Goal: Transaction & Acquisition: Purchase product/service

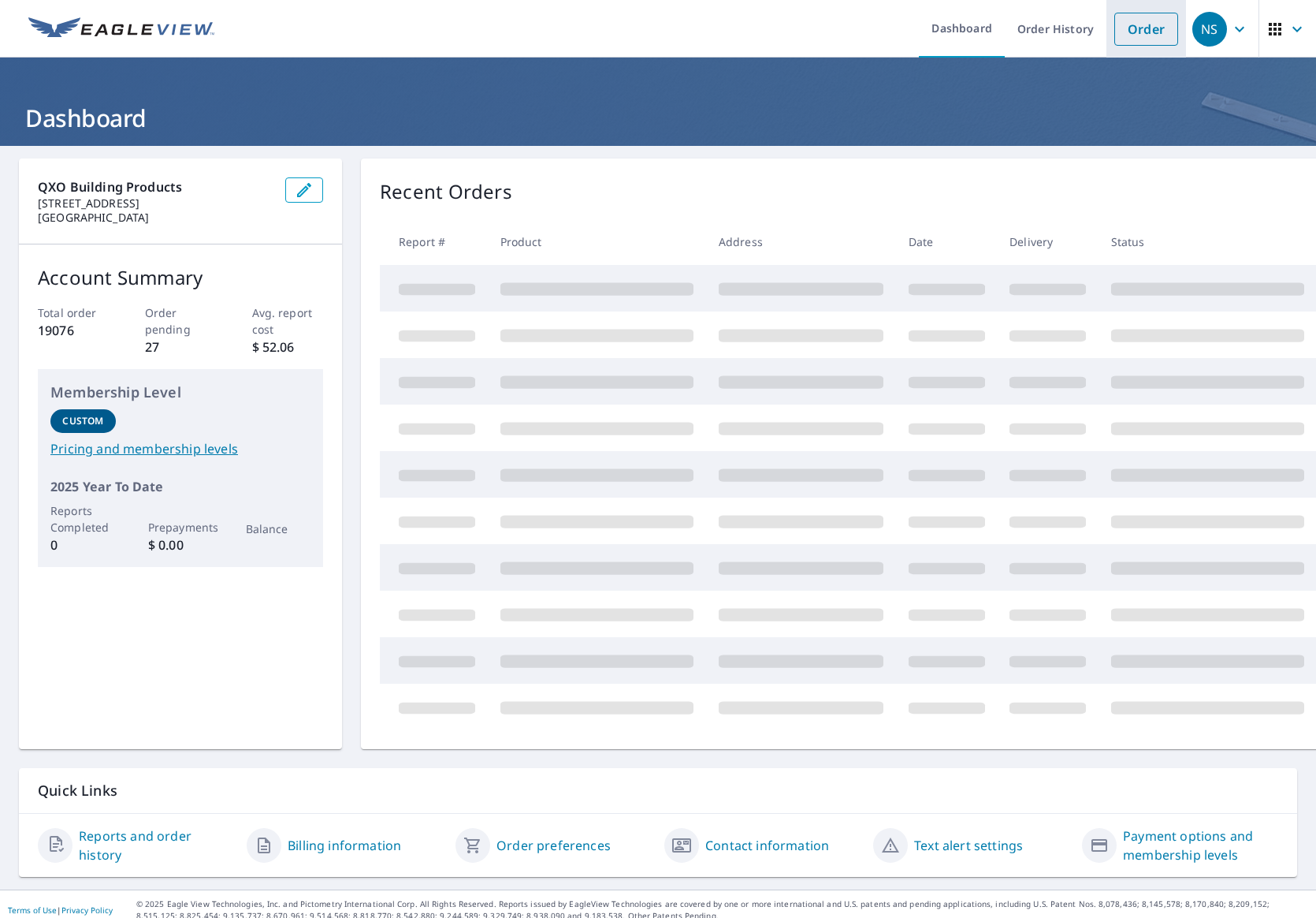
click at [1137, 27] on link "Order" at bounding box center [1146, 28] width 64 height 33
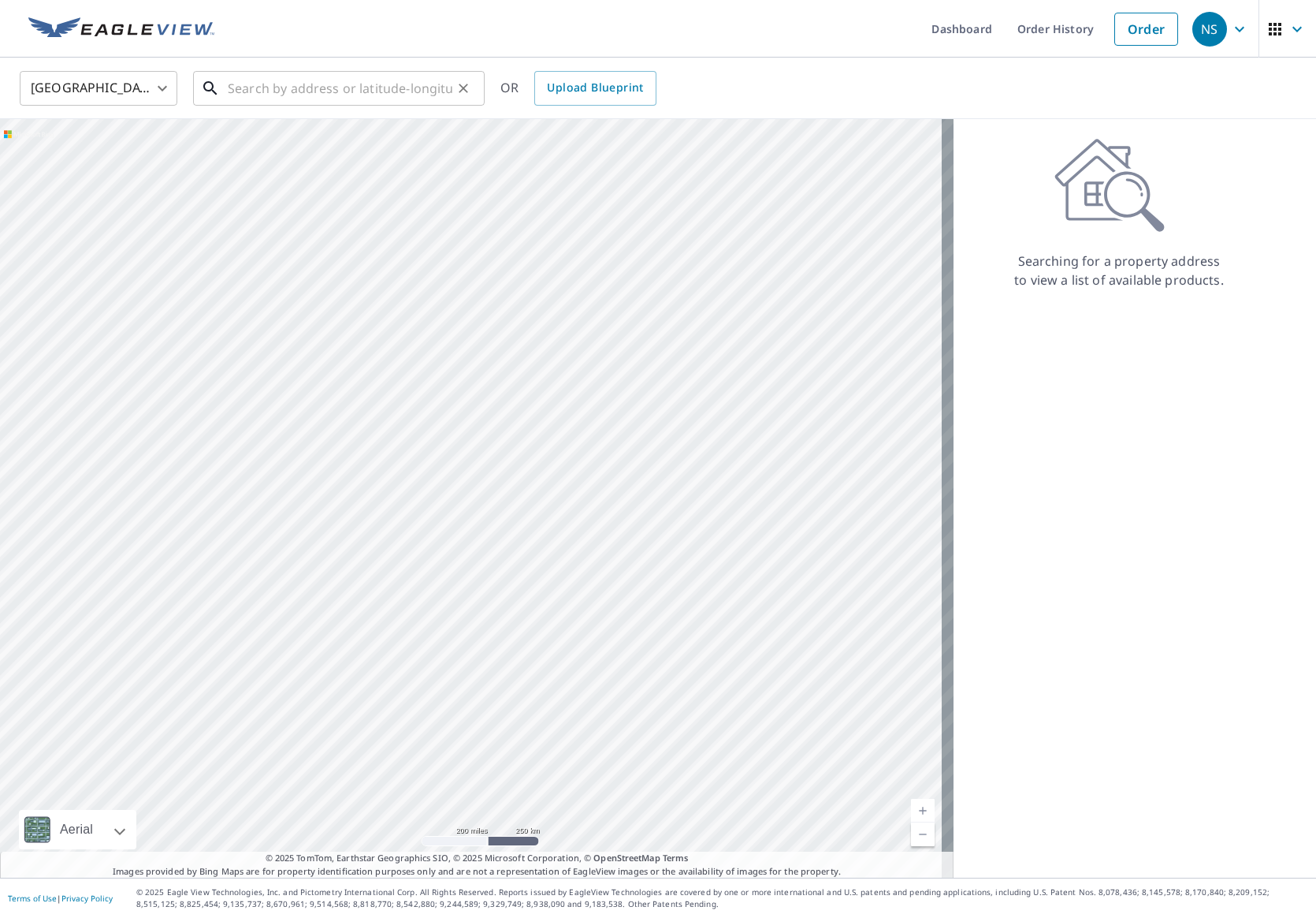
click at [269, 92] on input "text" at bounding box center [340, 88] width 224 height 44
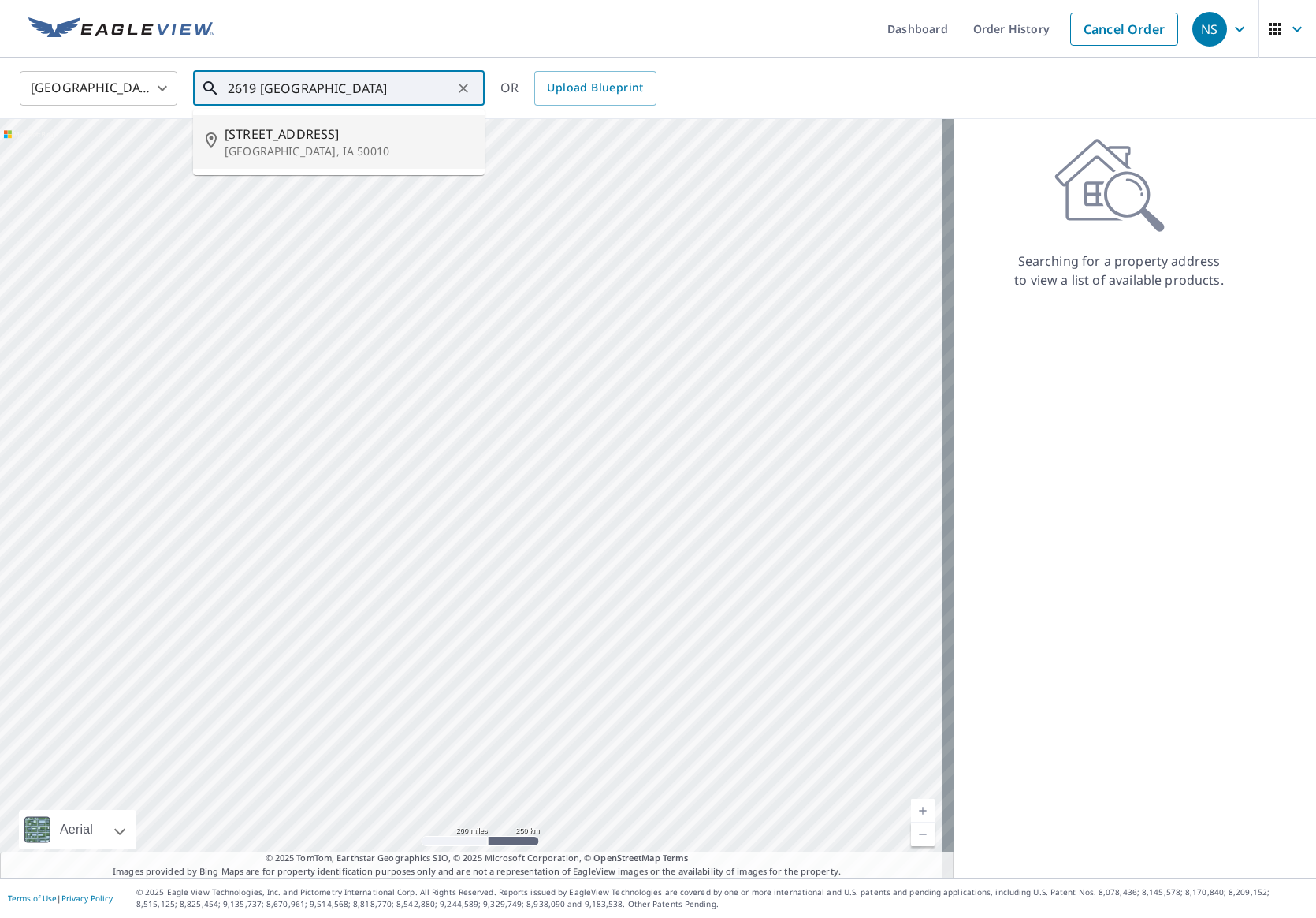
click at [261, 130] on span "[STREET_ADDRESS]" at bounding box center [348, 134] width 248 height 19
type input "[STREET_ADDRESS]"
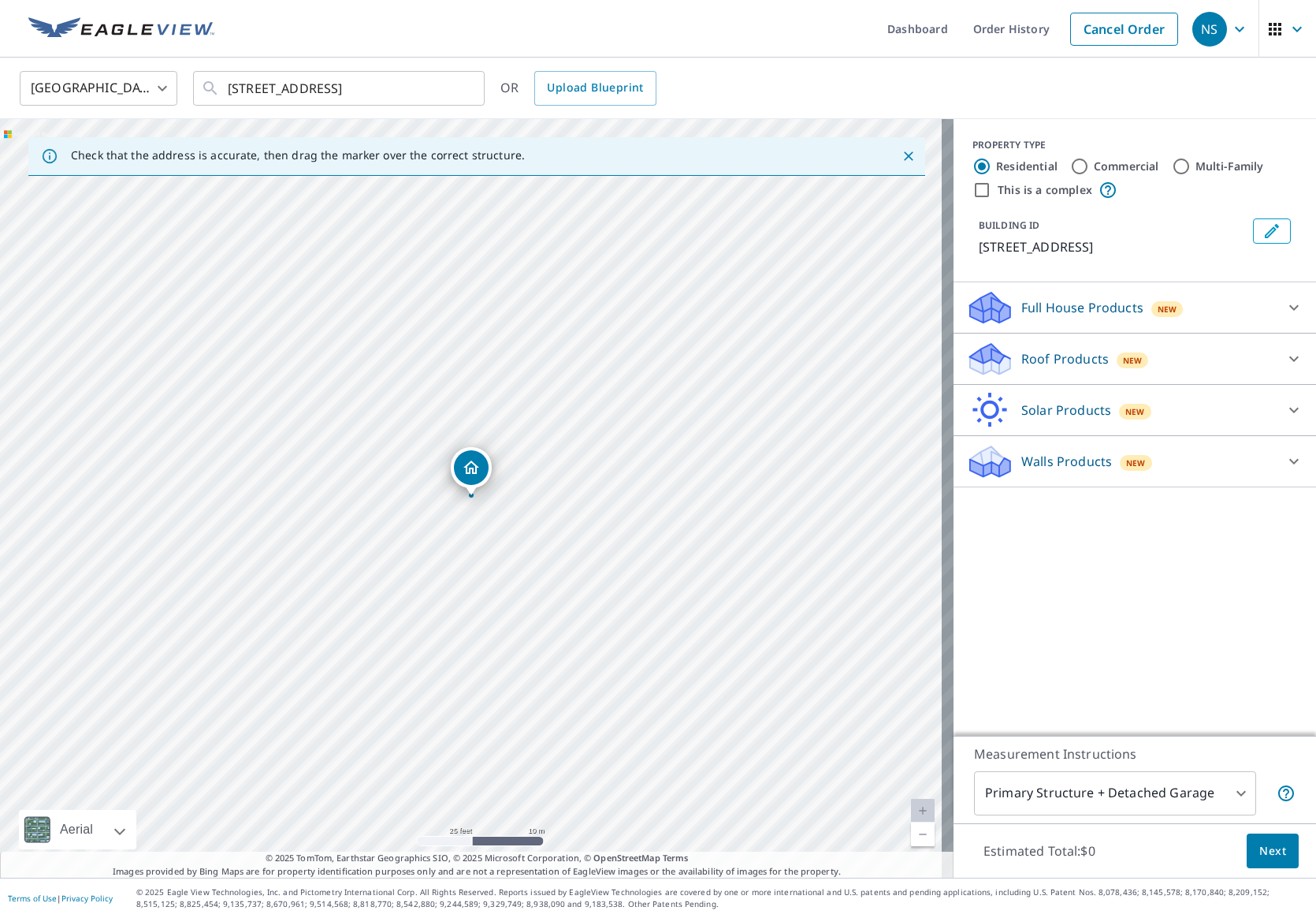
click at [1048, 367] on p "Roof Products" at bounding box center [1066, 359] width 88 height 19
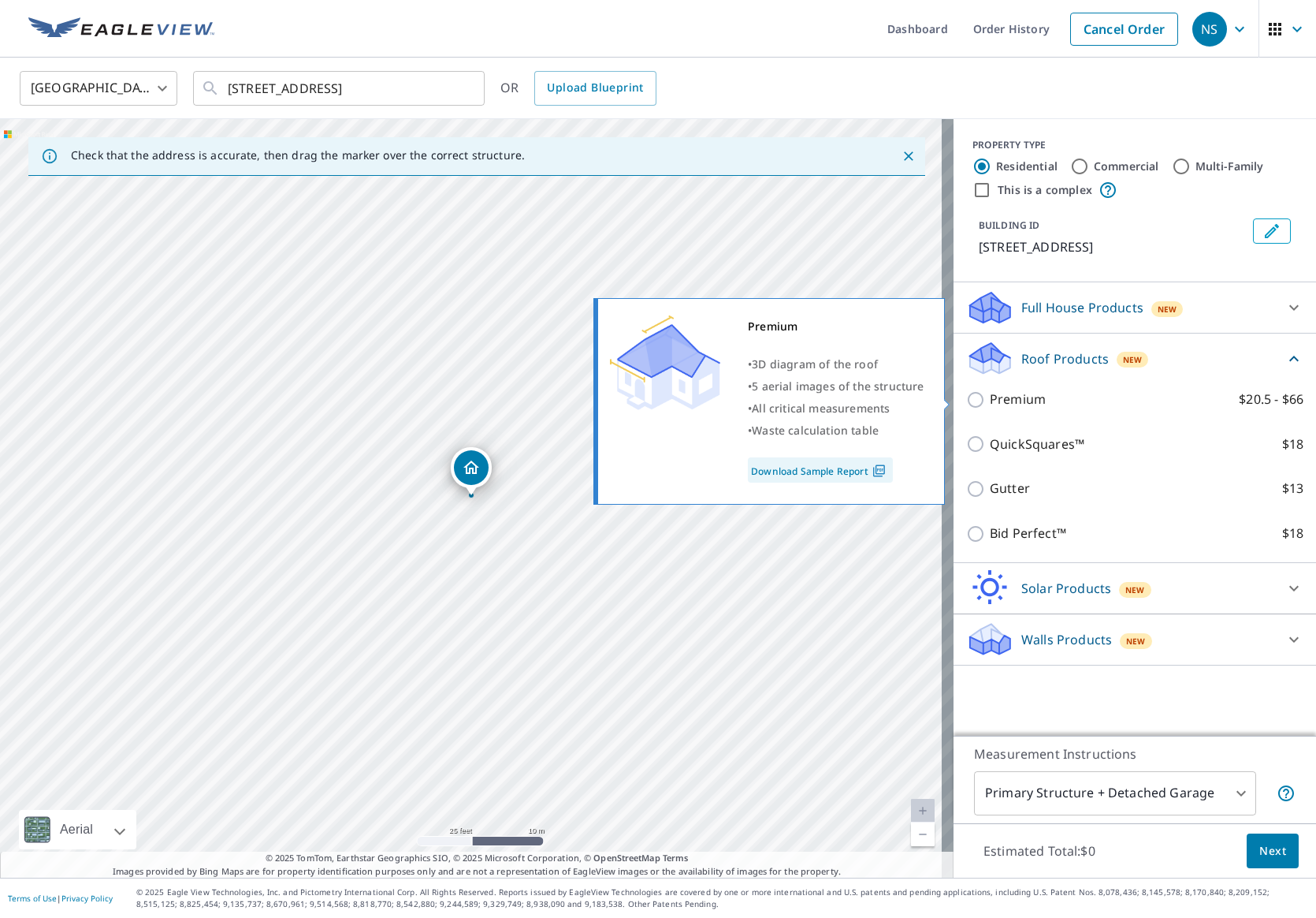
click at [966, 400] on input "Premium $20.5 - $66" at bounding box center [978, 399] width 23 height 19
checkbox input "true"
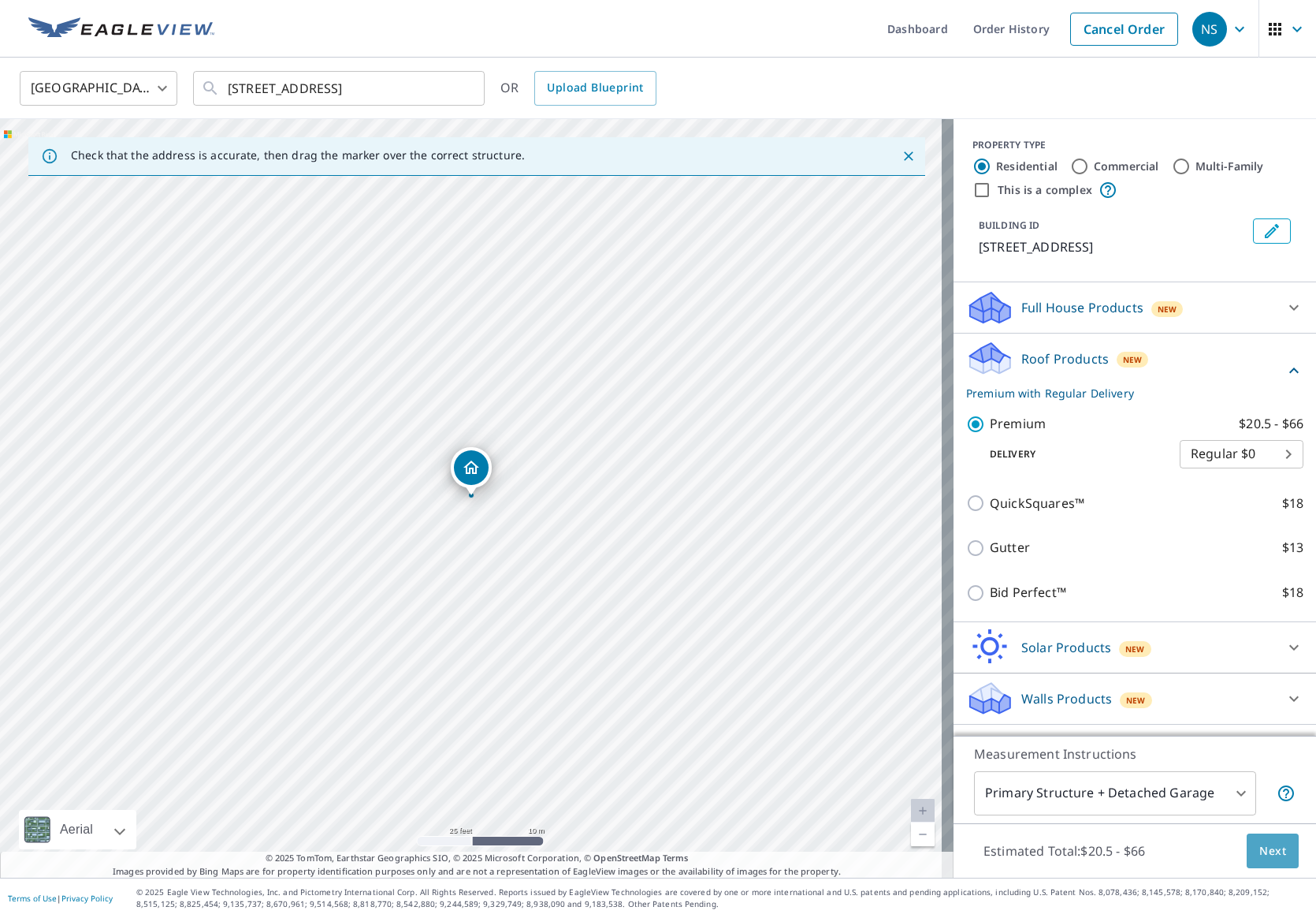
click at [1262, 855] on span "Next" at bounding box center [1272, 851] width 27 height 20
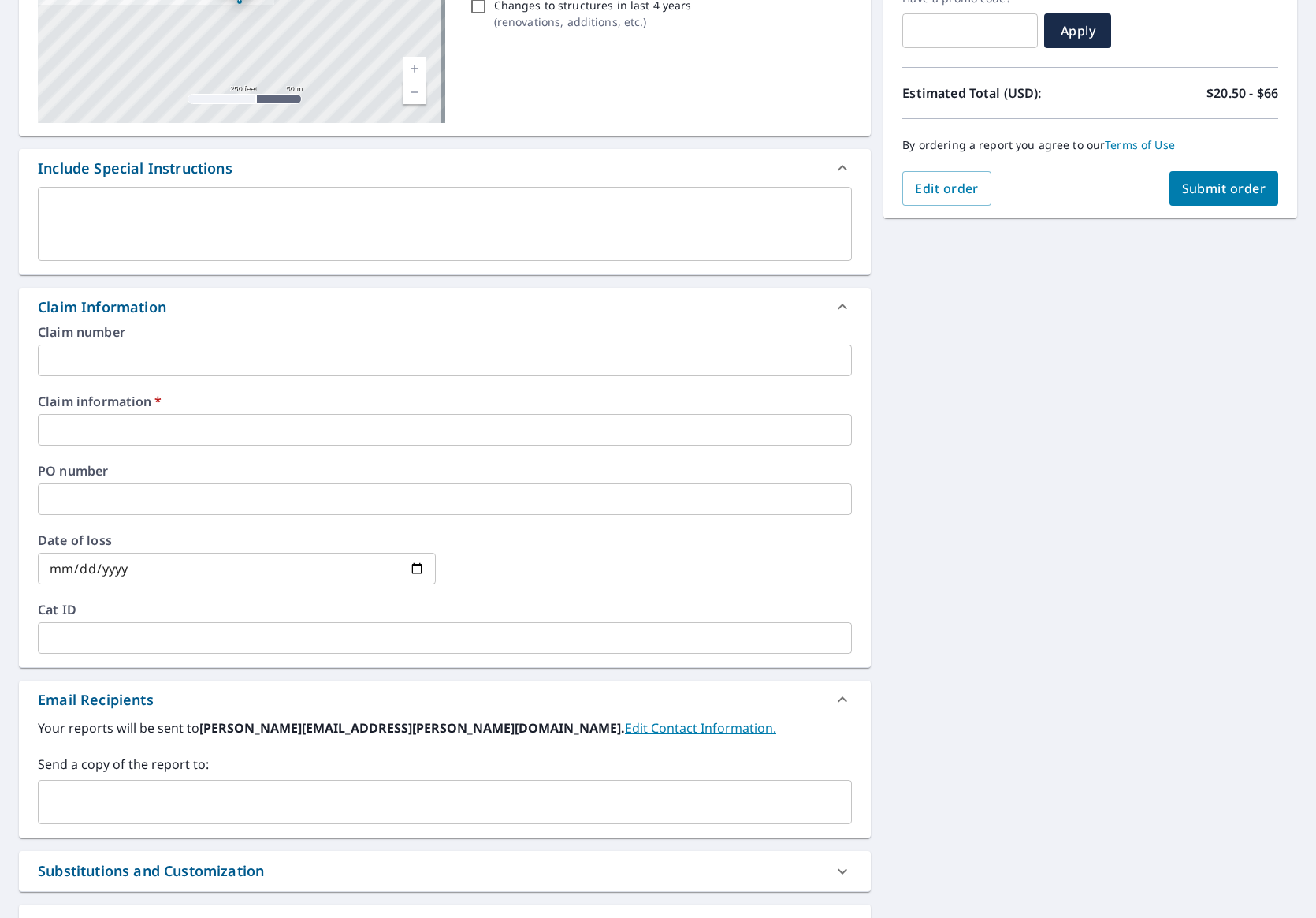
scroll to position [315, 0]
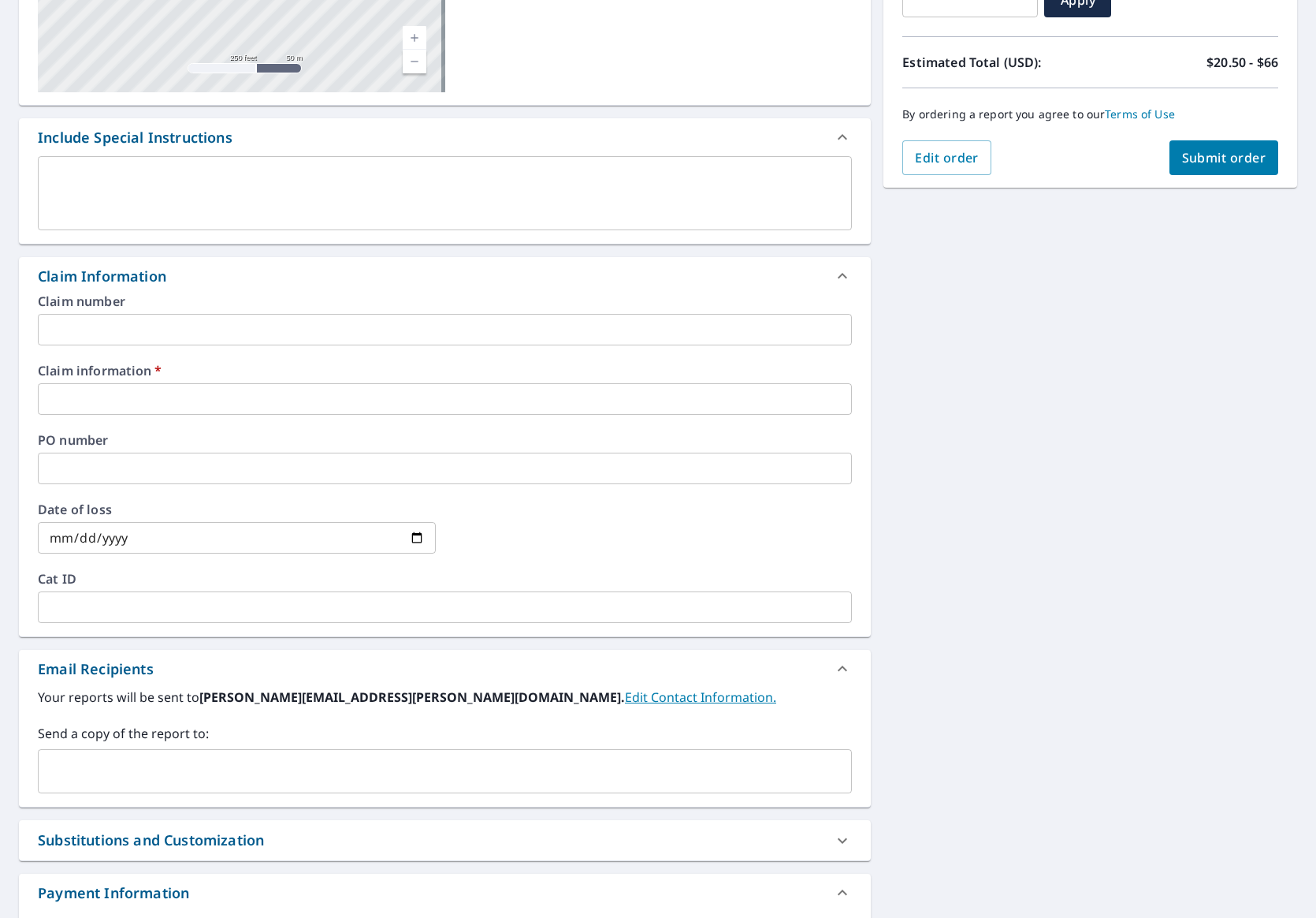
click at [131, 780] on input "text" at bounding box center [433, 771] width 777 height 30
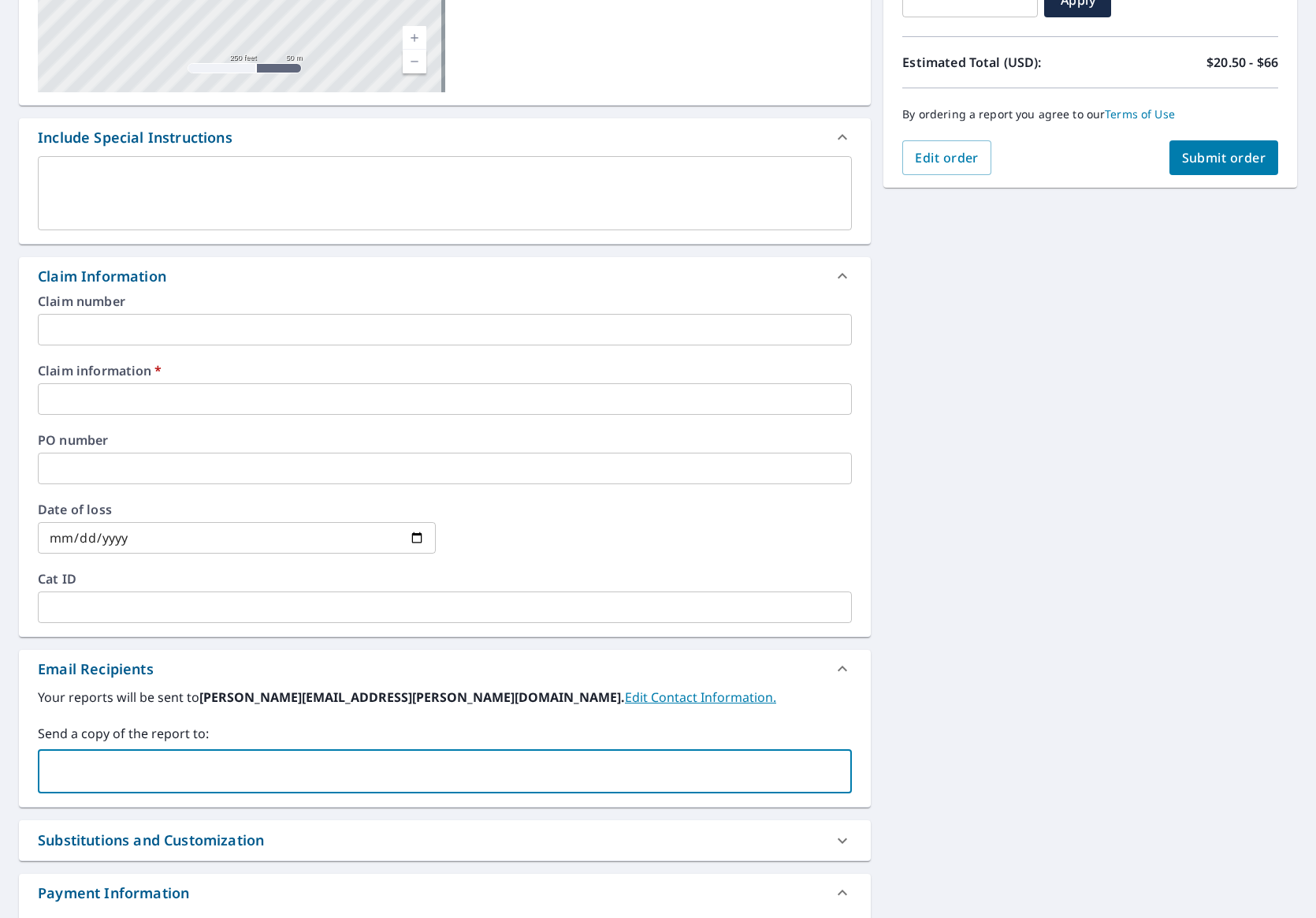
type input "[PERSON_NAME][EMAIL_ADDRESS][DOMAIN_NAME]"
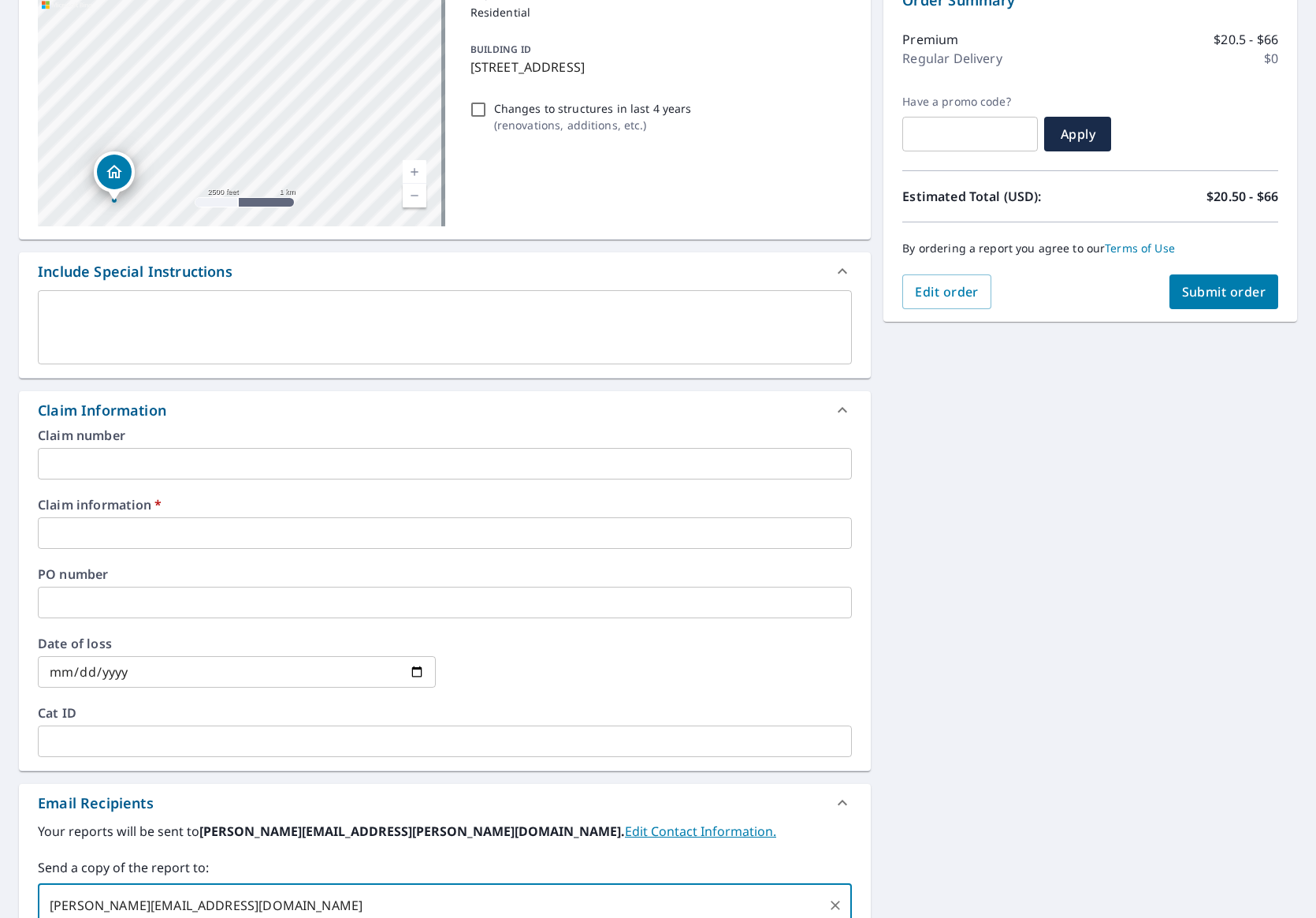
scroll to position [109, 0]
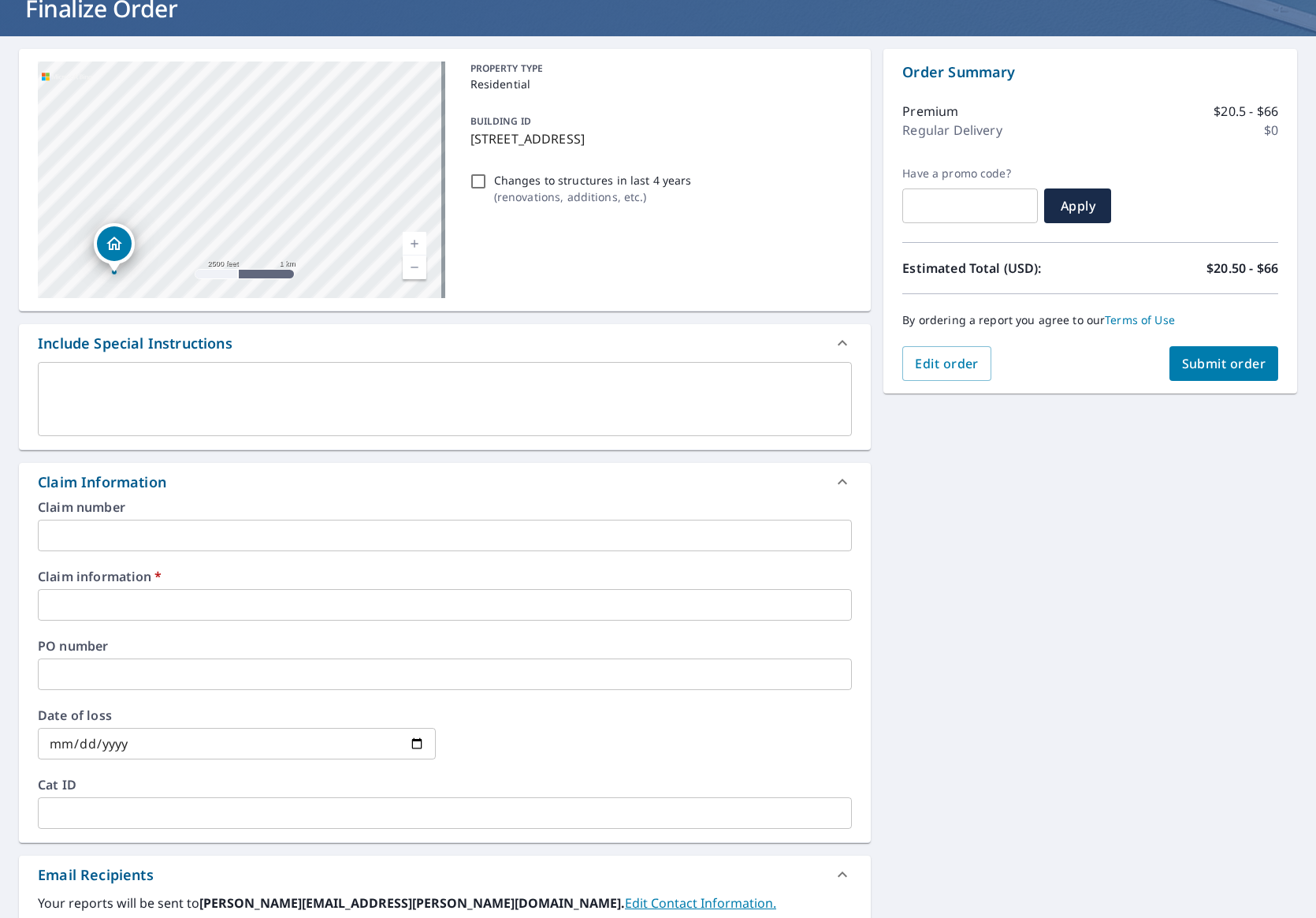
checkbox input "true"
click at [123, 534] on input "text" at bounding box center [444, 536] width 814 height 32
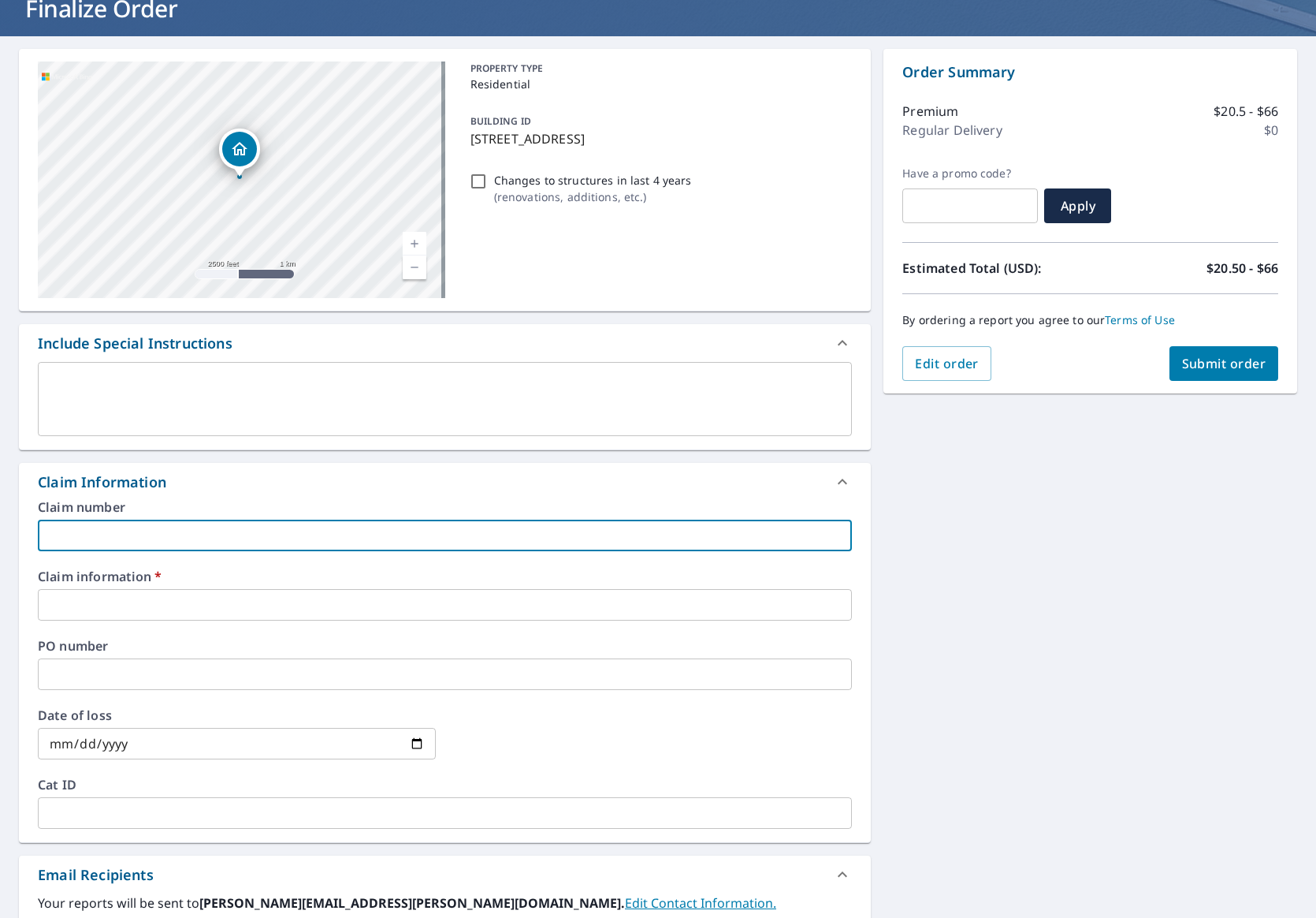
type input "2"
checkbox input "true"
type input "26"
checkbox input "true"
type input "260"
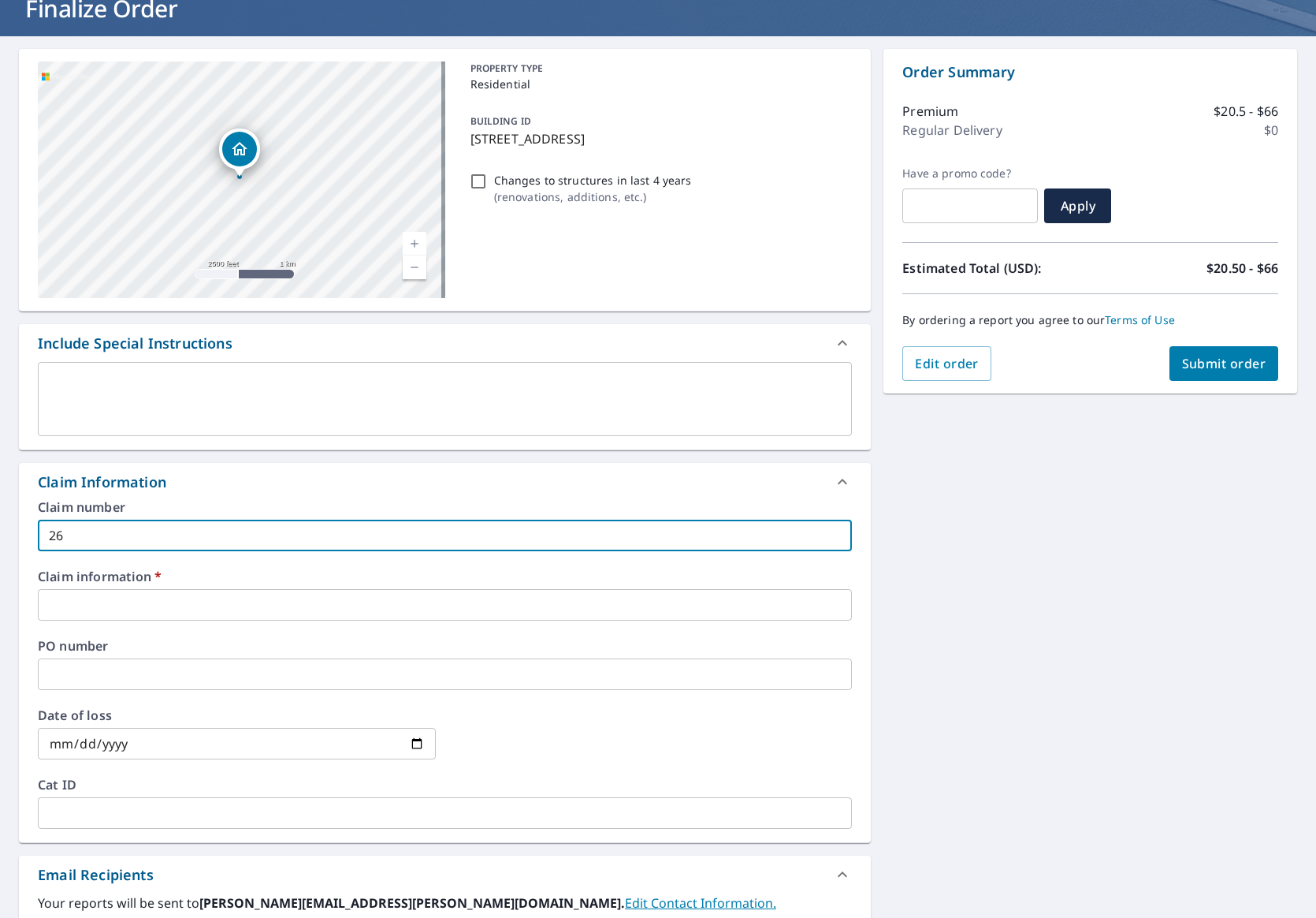
checkbox input "true"
type input "2604"
checkbox input "true"
type input "26047"
checkbox input "true"
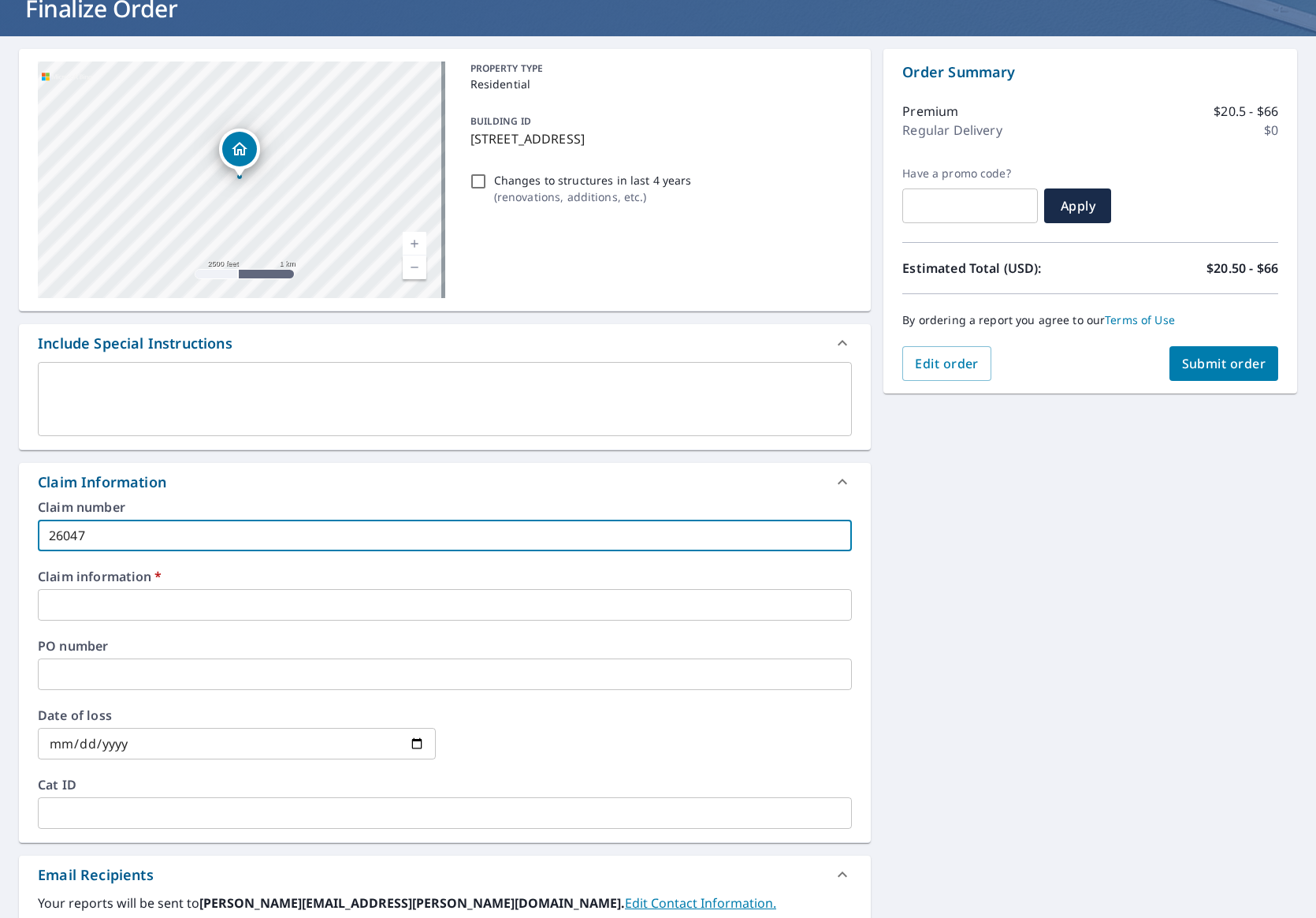
type input "260475"
checkbox input "true"
type input "260475"
click at [115, 596] on input "text" at bounding box center [444, 605] width 814 height 32
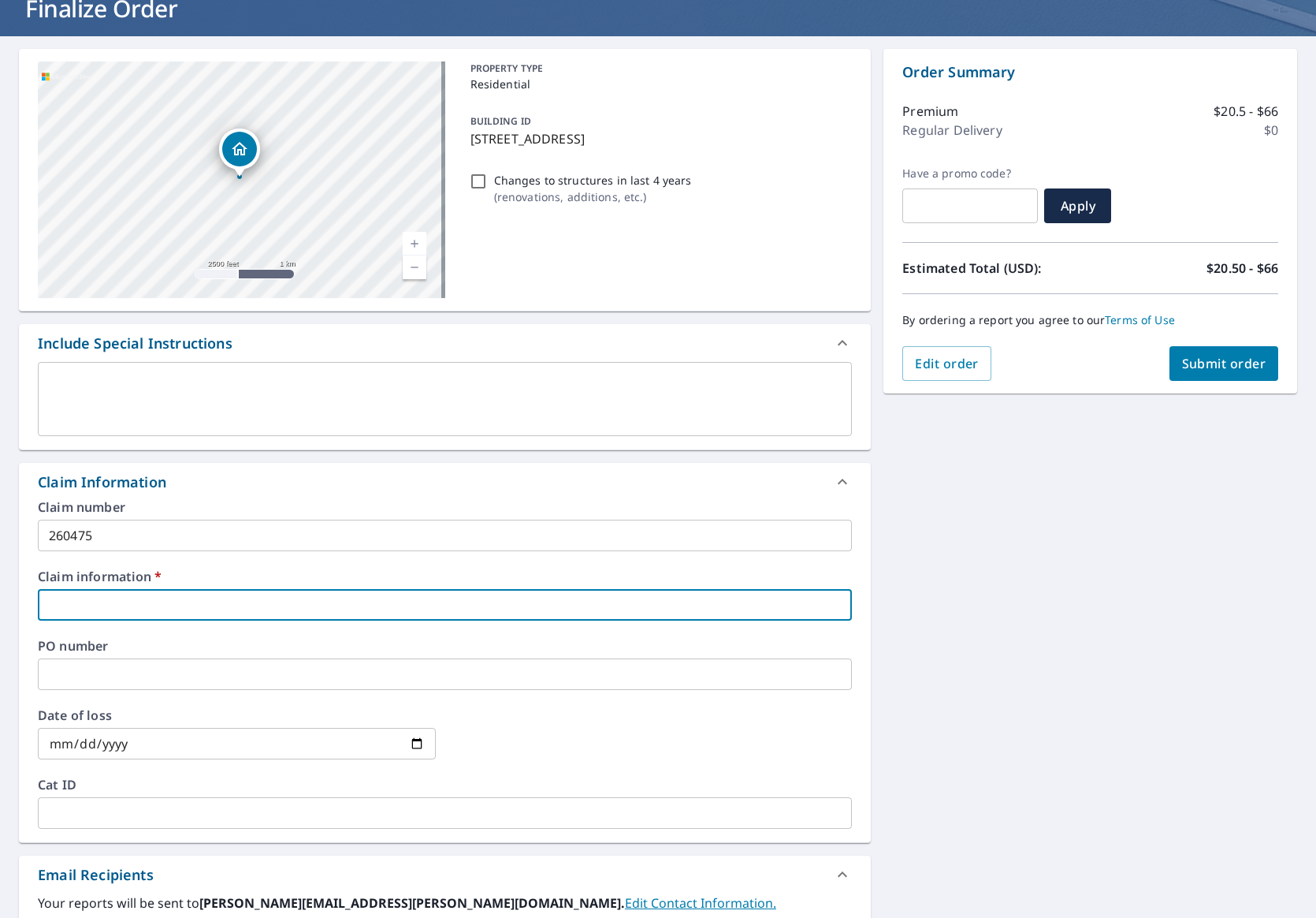
type input "2"
checkbox input "true"
type input "26"
checkbox input "true"
type input "260"
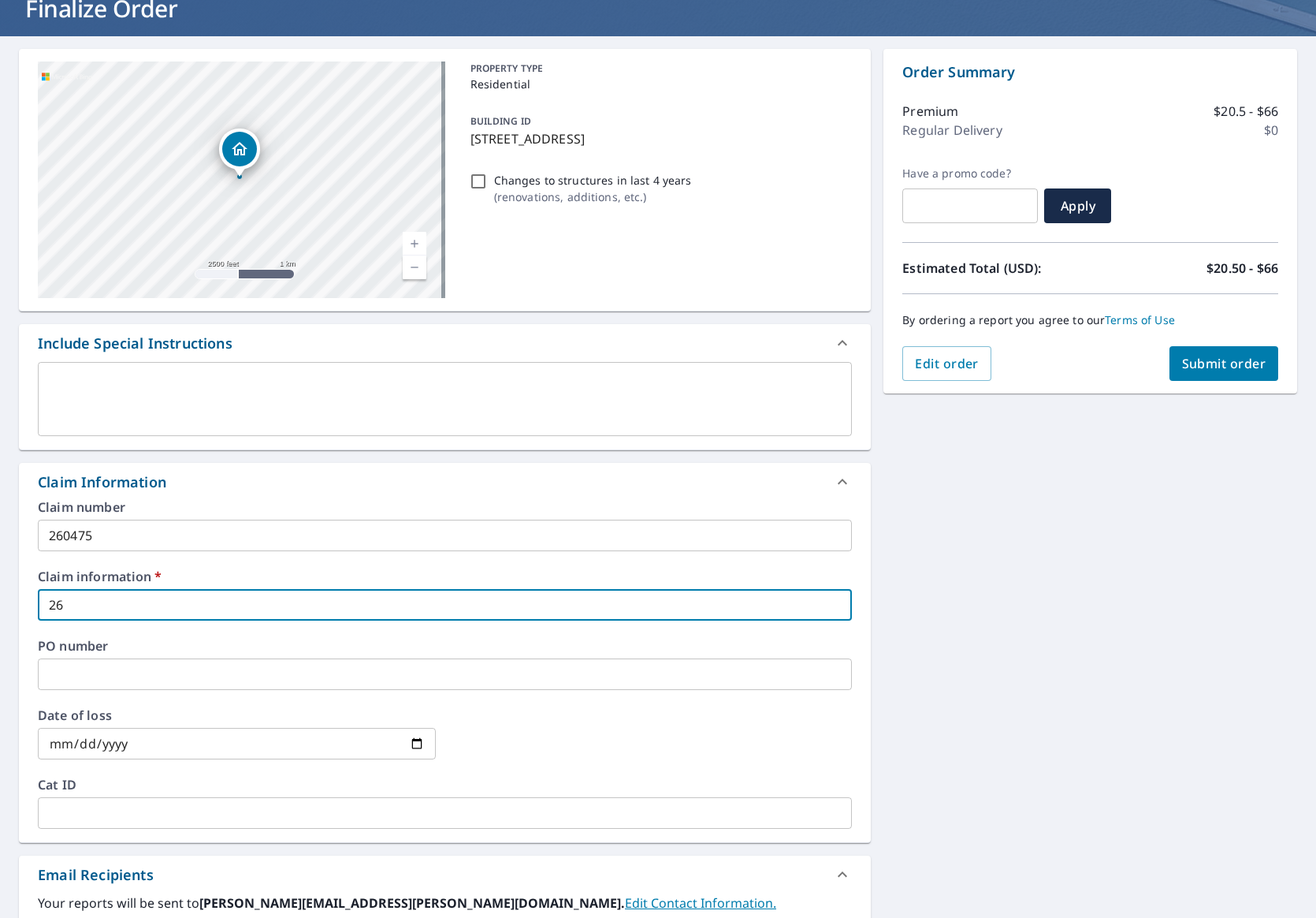
checkbox input "true"
type input "2604"
checkbox input "true"
type input "26047"
checkbox input "true"
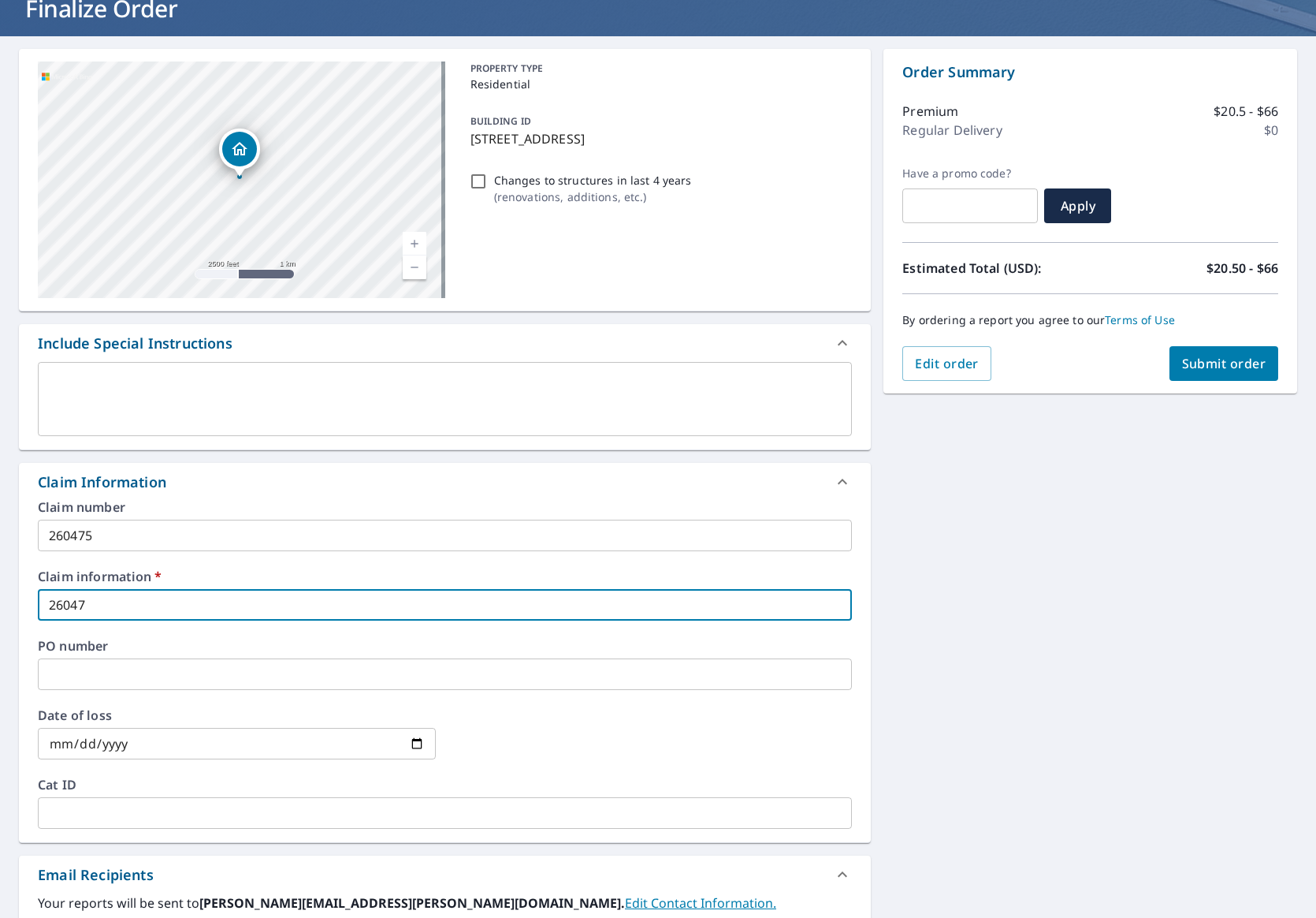
type input "260475"
checkbox input "true"
type input "260475"
click at [1018, 652] on div "[STREET_ADDRESS][GEOGRAPHIC_DATA] A standard road map Aerial A detailed look fr…" at bounding box center [658, 614] width 1316 height 1156
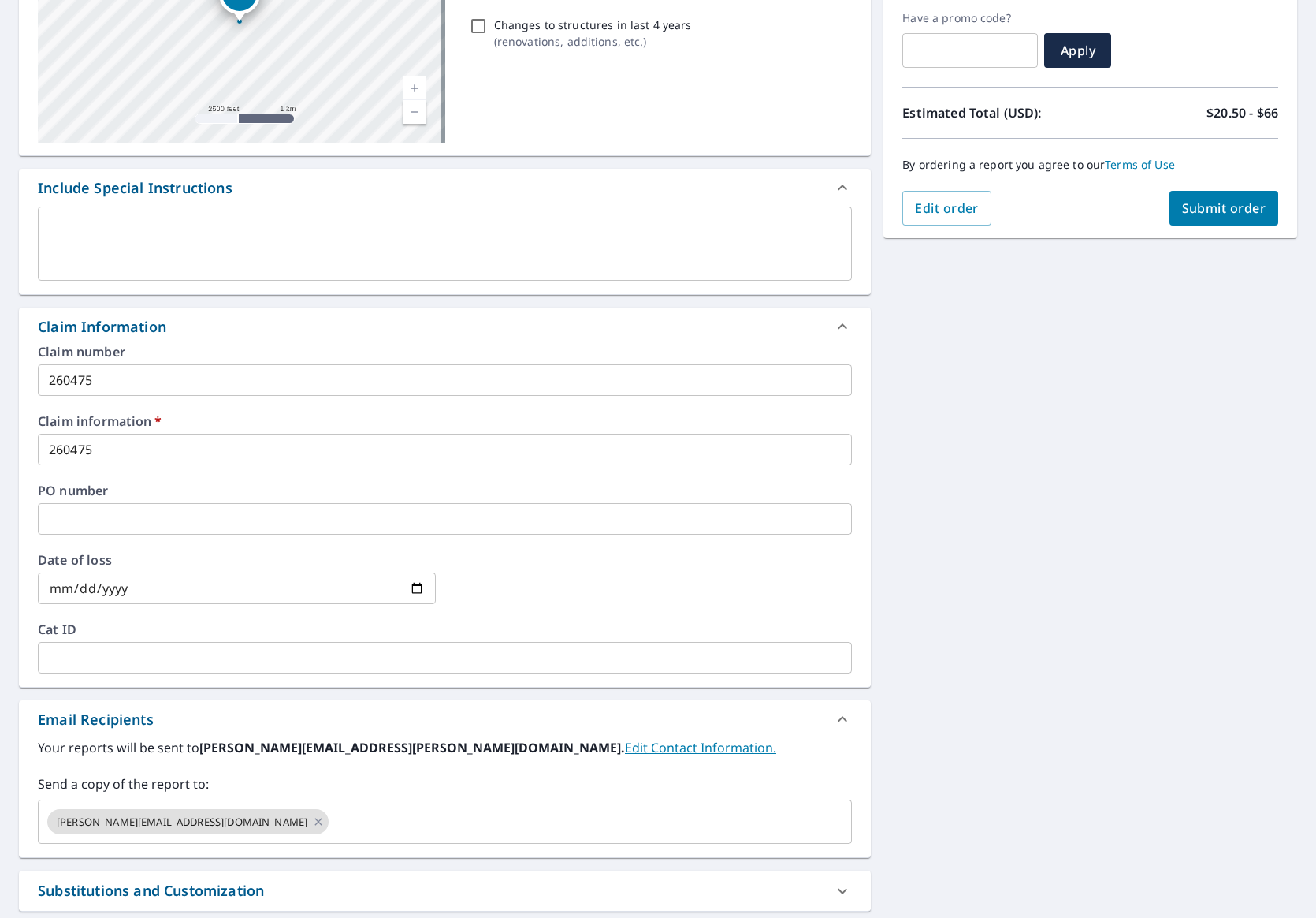
scroll to position [424, 0]
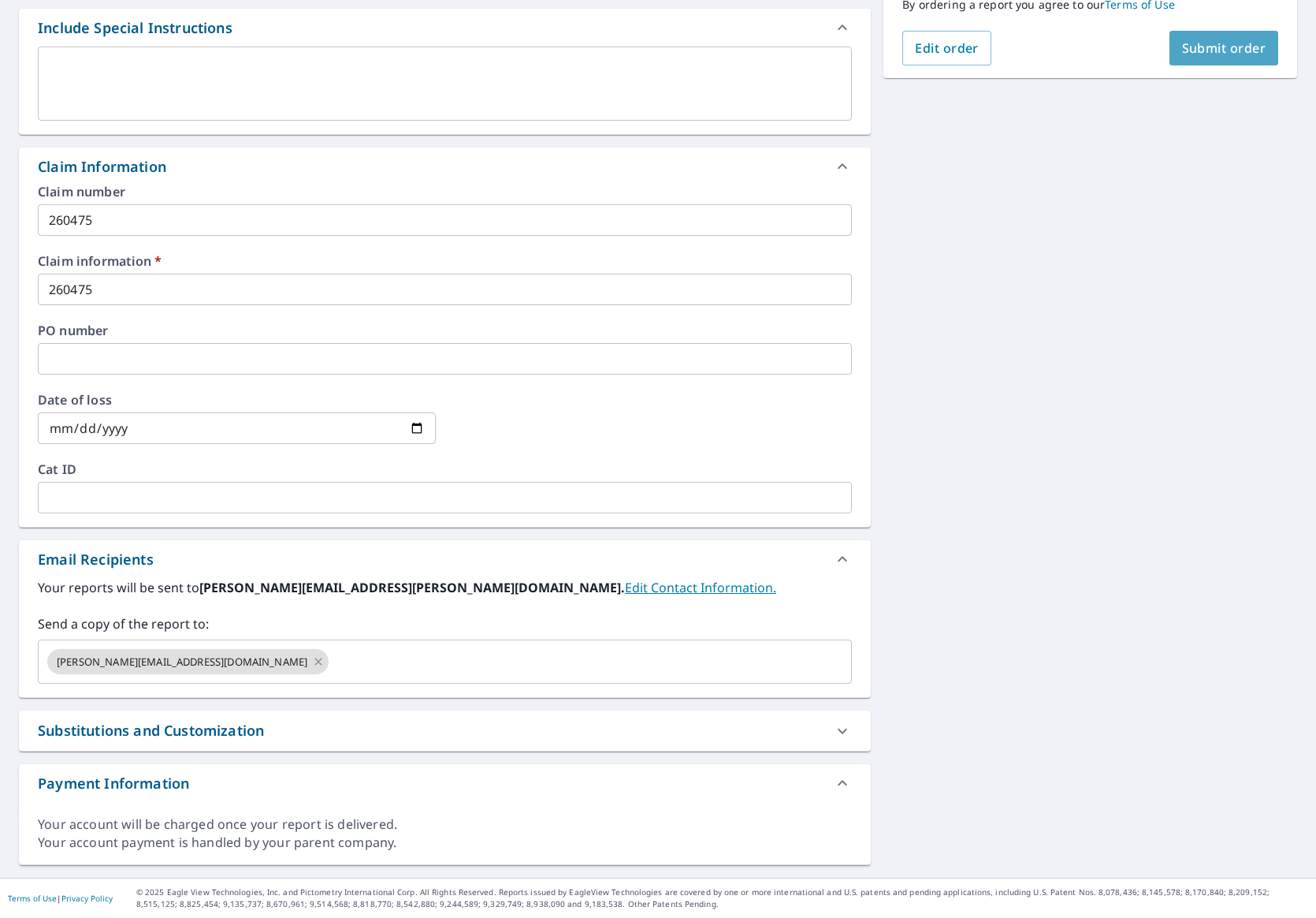
click at [1223, 33] on button "Submit order" at bounding box center [1223, 48] width 109 height 35
checkbox input "true"
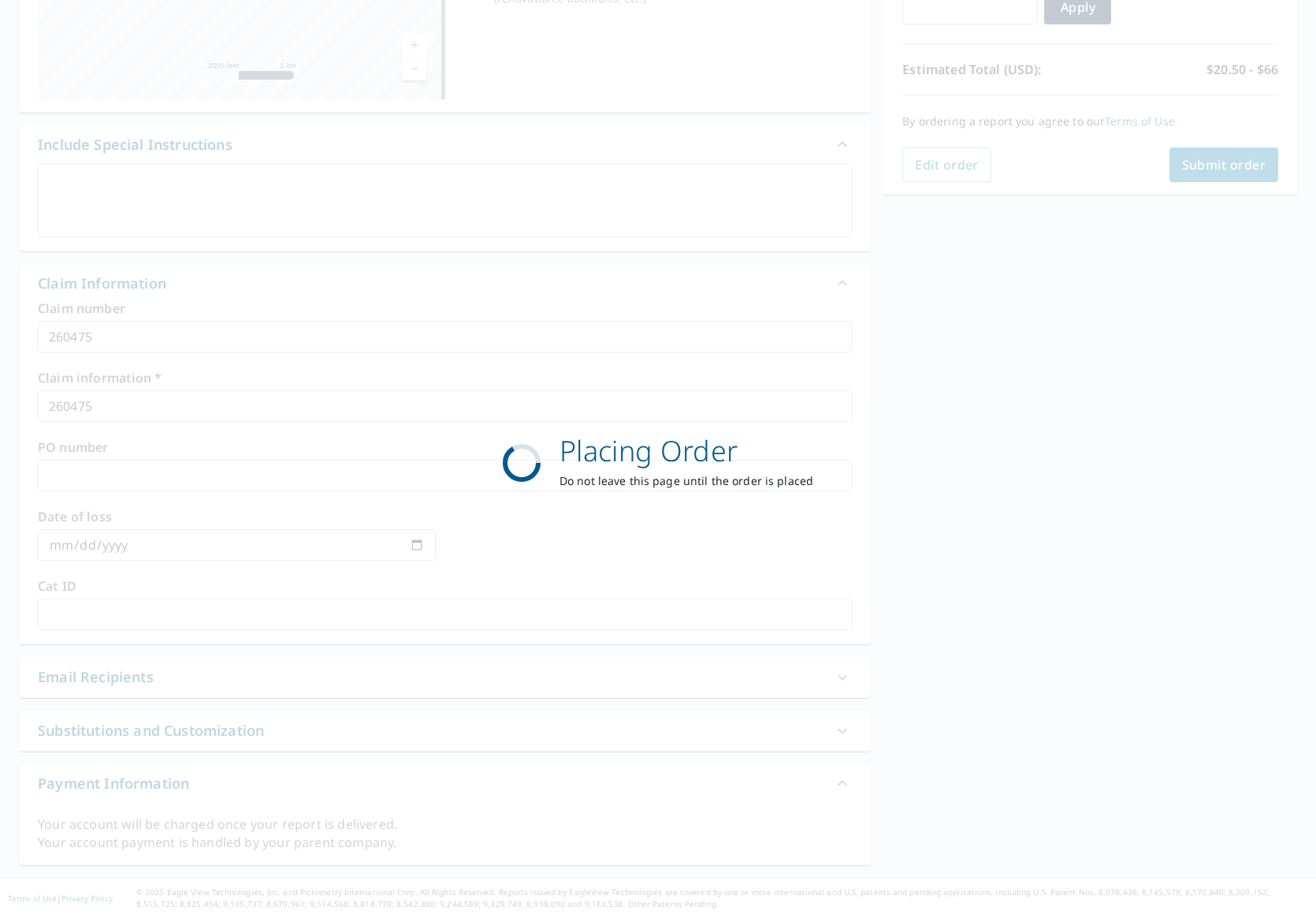
scroll to position [308, 0]
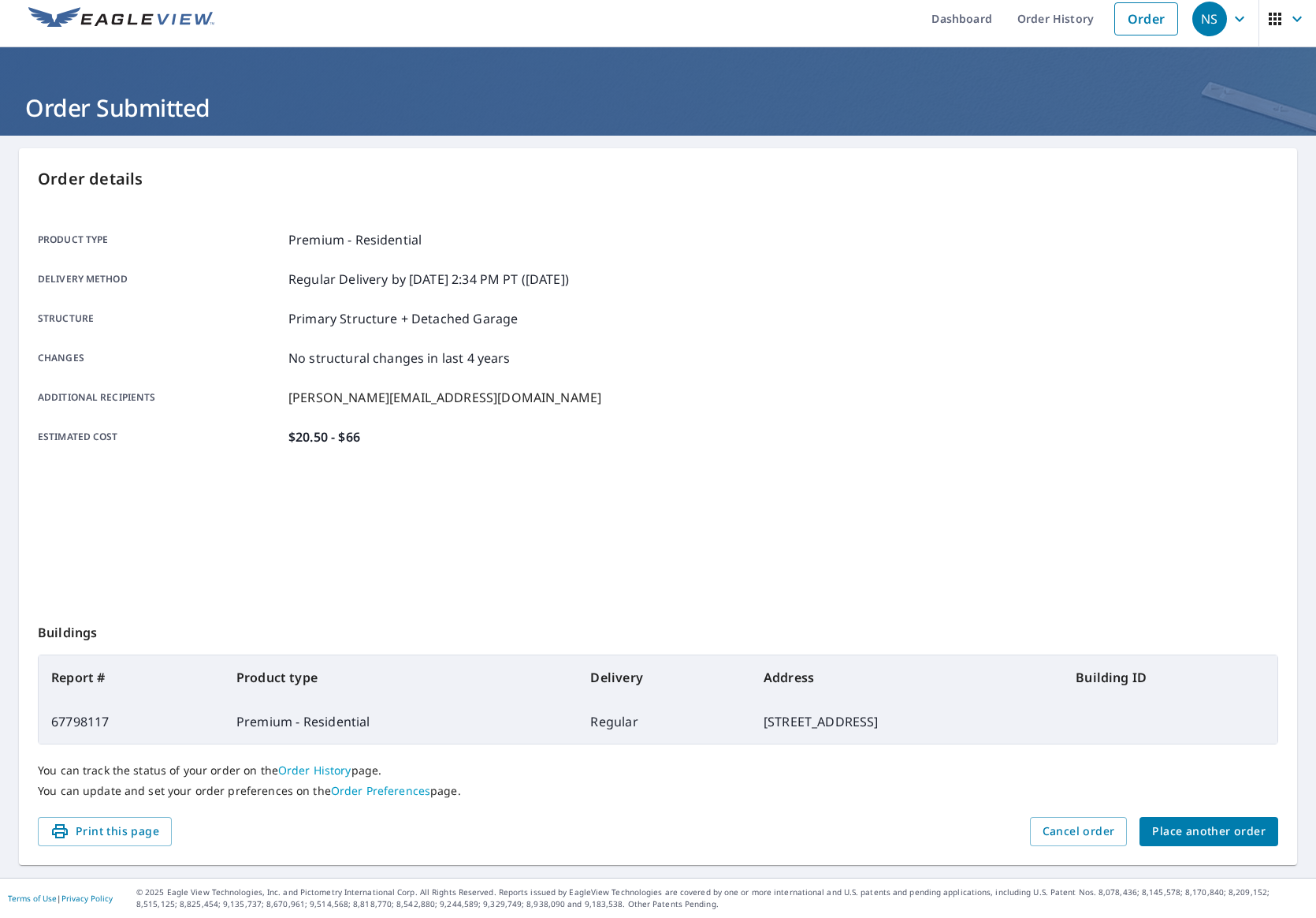
scroll to position [10, 0]
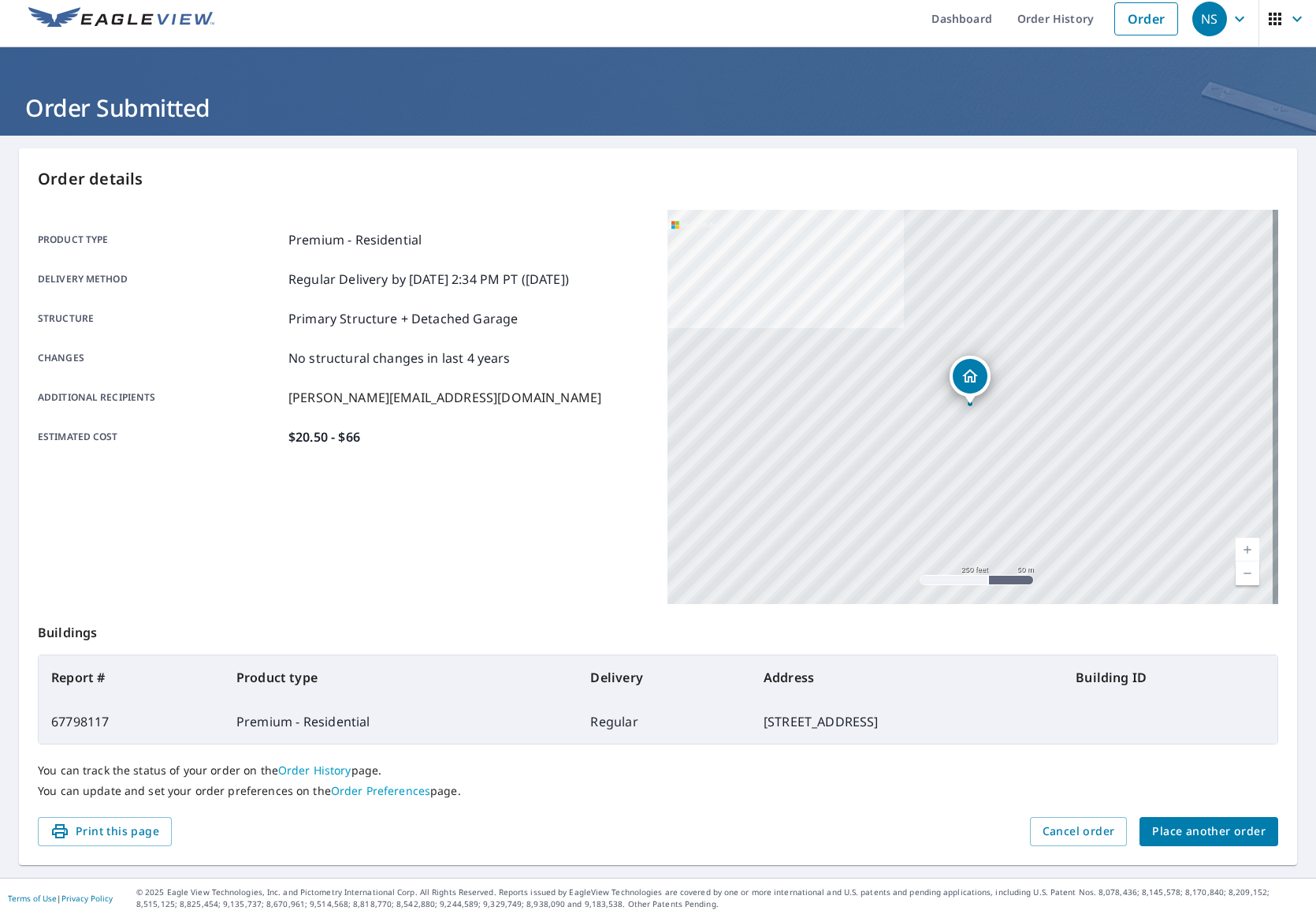
click at [1230, 14] on icon "button" at bounding box center [1239, 19] width 19 height 19
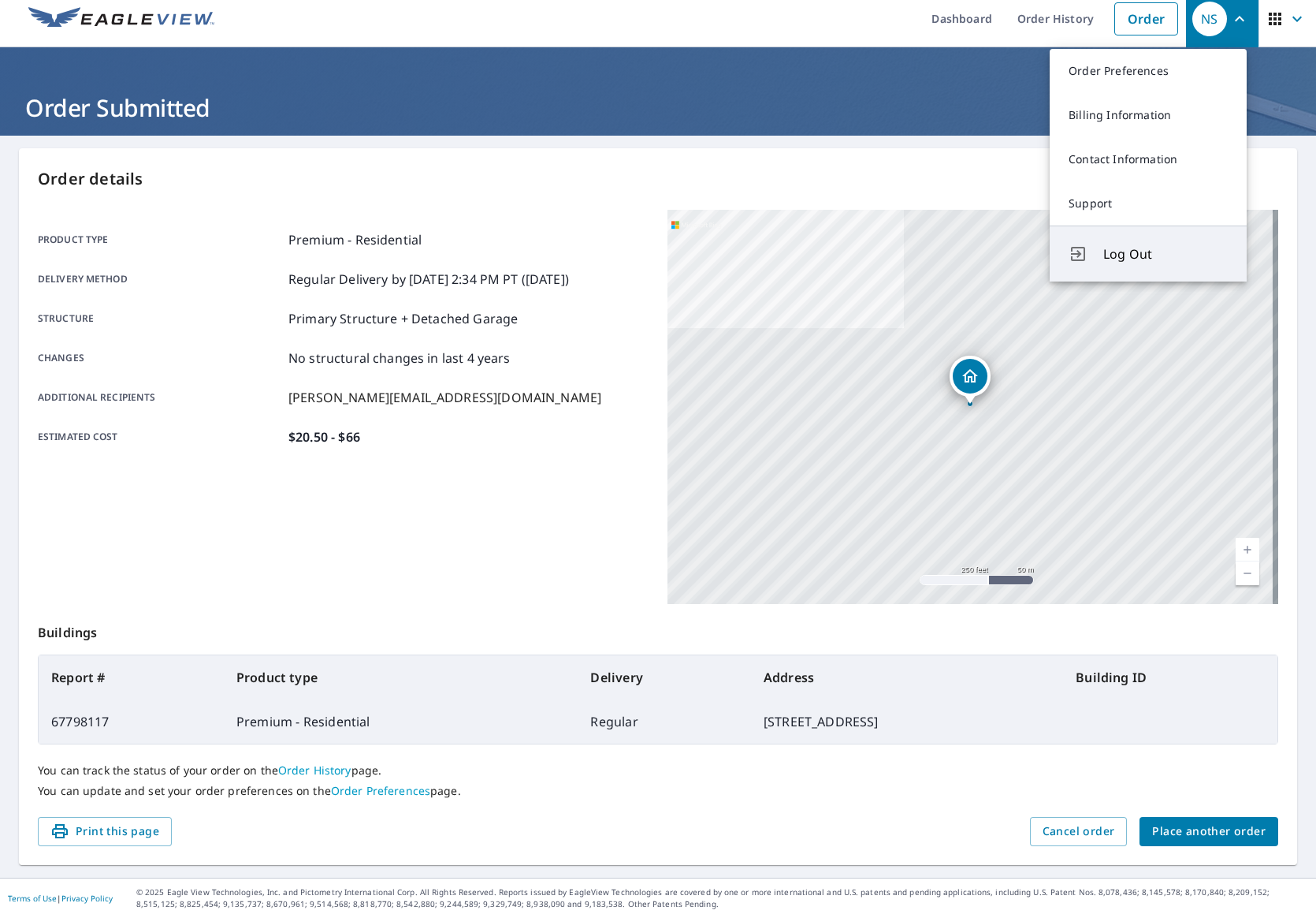
click at [1132, 257] on span "Log Out" at bounding box center [1166, 253] width 124 height 19
